Goal: Task Accomplishment & Management: Use online tool/utility

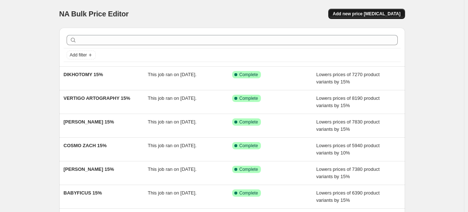
click at [362, 13] on span "Add new price [MEDICAL_DATA]" at bounding box center [366, 14] width 68 height 6
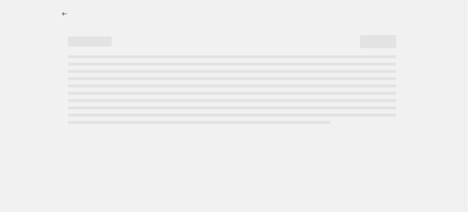
select select "percentage"
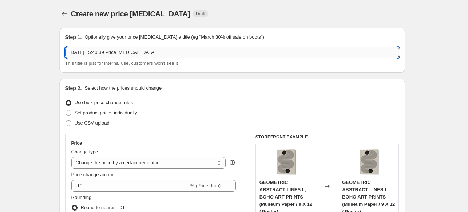
click at [238, 52] on input "[DATE] 15:40:39 Price [MEDICAL_DATA]" at bounding box center [232, 53] width 334 height 12
paste input "THE WHISKEY GINGER"
type input "THE WHISKEY GINGER 15 %"
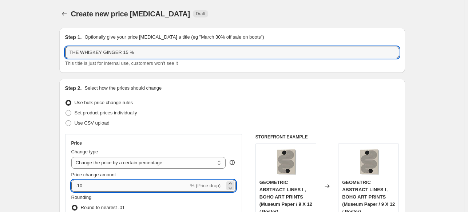
click at [152, 187] on input "-10" at bounding box center [129, 186] width 117 height 12
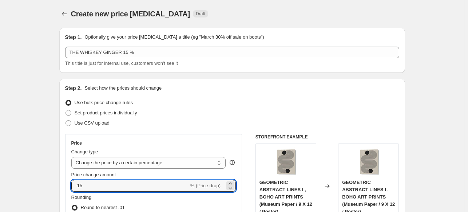
type input "-15"
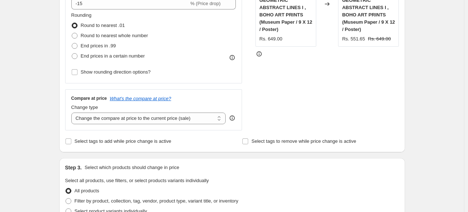
scroll to position [327, 0]
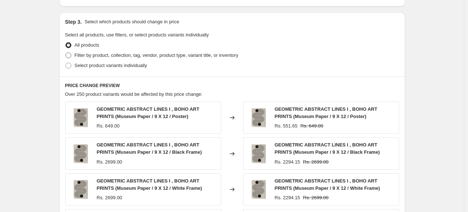
click at [94, 58] on span "Filter by product, collection, tag, vendor, product type, variant title, or inv…" at bounding box center [157, 54] width 164 height 5
click at [66, 53] on input "Filter by product, collection, tag, vendor, product type, variant title, or inv…" at bounding box center [65, 52] width 0 height 0
radio input "true"
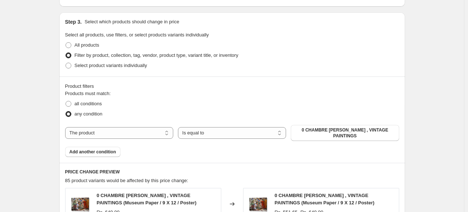
click at [152, 136] on div "Products must match: all conditions any condition The product The product's col…" at bounding box center [232, 123] width 334 height 67
click at [152, 132] on select "The product The product's collection The product's tag The product's vendor The…" at bounding box center [119, 133] width 108 height 12
select select "collection"
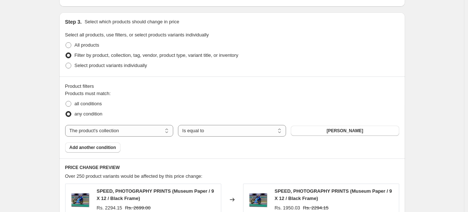
click at [349, 132] on span "[PERSON_NAME]" at bounding box center [344, 131] width 37 height 6
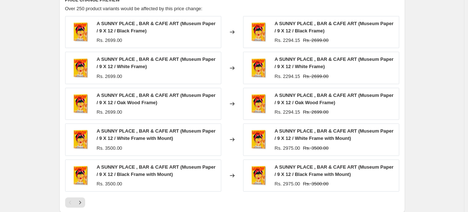
scroll to position [572, 0]
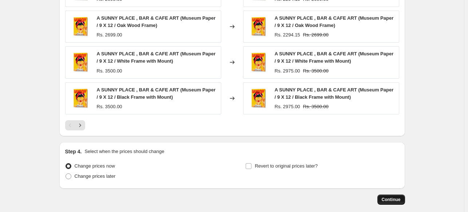
click at [393, 201] on span "Continue" at bounding box center [391, 199] width 19 height 6
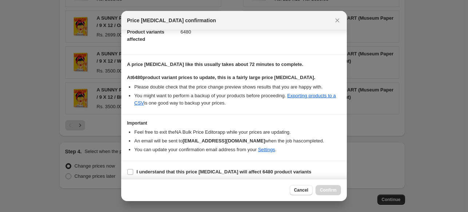
scroll to position [89, 0]
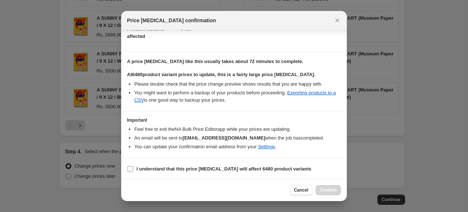
click at [163, 168] on b "I understand that this price [MEDICAL_DATA] will affect 6480 product variants" at bounding box center [223, 168] width 175 height 5
click at [133, 168] on input "I understand that this price [MEDICAL_DATA] will affect 6480 product variants" at bounding box center [130, 169] width 6 height 6
checkbox input "true"
click at [333, 192] on span "Confirm" at bounding box center [328, 190] width 17 height 6
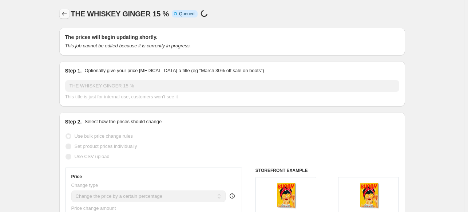
click at [64, 14] on icon "Price change jobs" at bounding box center [64, 13] width 7 height 7
